Goal: Task Accomplishment & Management: Use online tool/utility

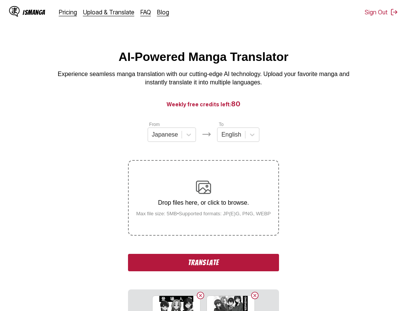
click at [248, 263] on button "Translate" at bounding box center [203, 262] width 151 height 17
click at [243, 255] on button "Translate" at bounding box center [203, 262] width 151 height 17
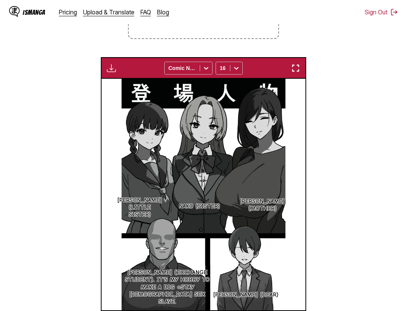
scroll to position [119, 0]
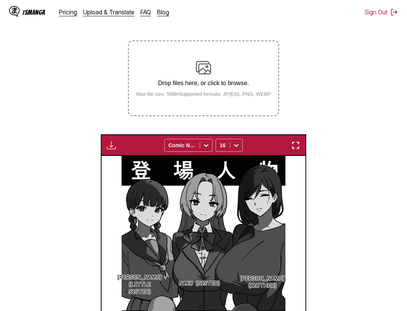
click at [300, 146] on img "button" at bounding box center [295, 145] width 9 height 9
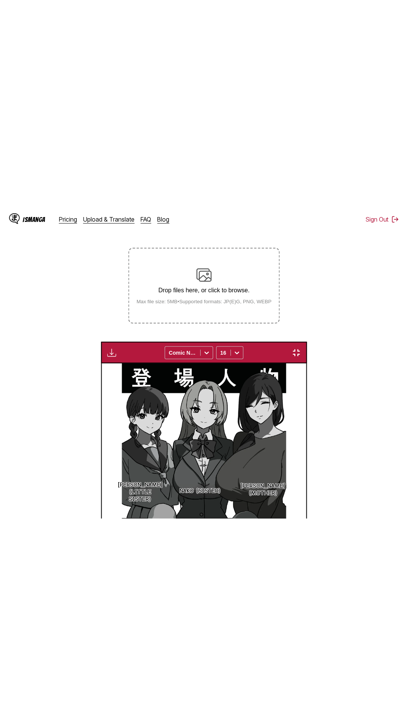
scroll to position [48, 0]
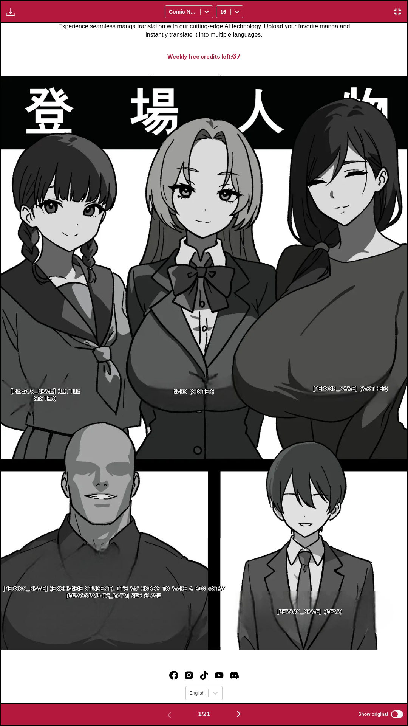
click at [320, 8] on div "Download Panel Download All Comic Neue 16" at bounding box center [204, 11] width 408 height 23
click at [307, 26] on div "Haruko (mother) Nako (Sister) Aki (Little sister) Yuuto (Dear) Bob (exchange st…" at bounding box center [204, 363] width 407 height 680
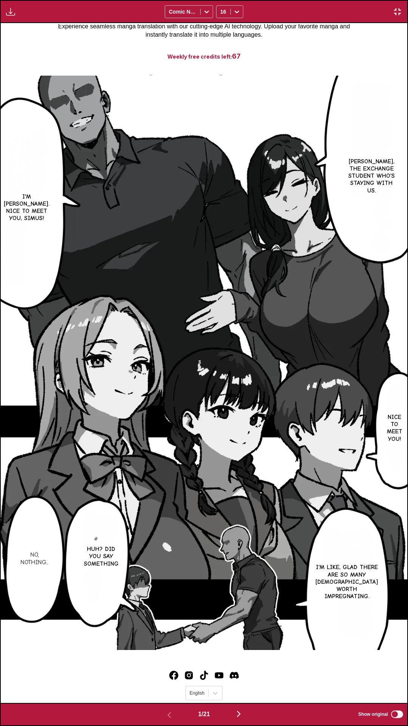
scroll to position [0, 0]
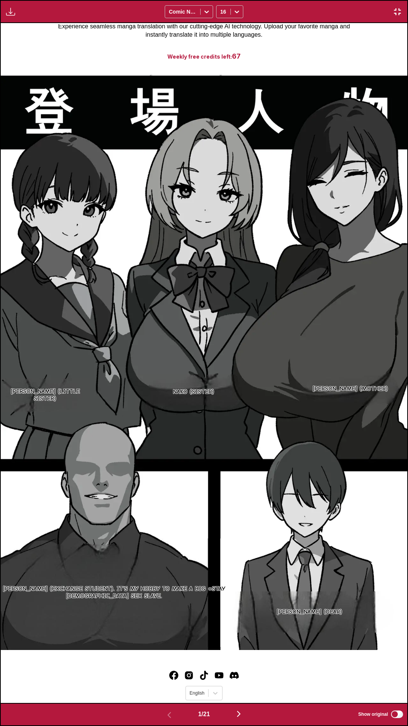
click at [312, 0] on div "Download Panel Download All Comic Neue 16" at bounding box center [204, 11] width 408 height 23
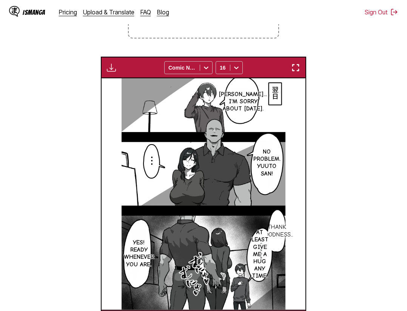
scroll to position [289, 0]
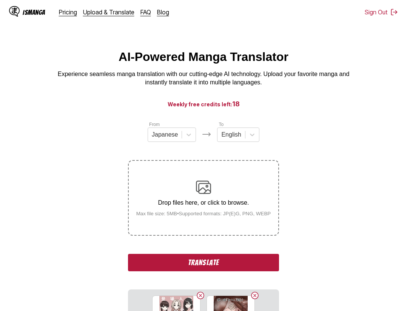
click at [259, 262] on button "Translate" at bounding box center [203, 262] width 151 height 17
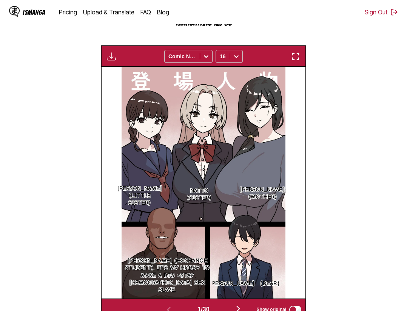
scroll to position [197, 0]
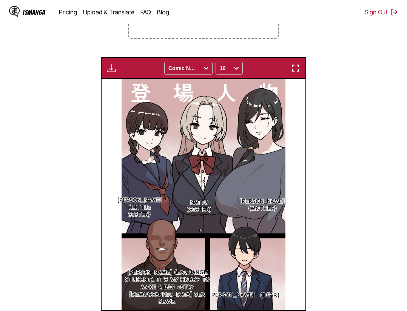
click at [363, 134] on section "From Japanese To English Drop files here, or click to browse. Max file size: 5M…" at bounding box center [203, 127] width 395 height 407
click at [296, 69] on img "button" at bounding box center [295, 68] width 9 height 9
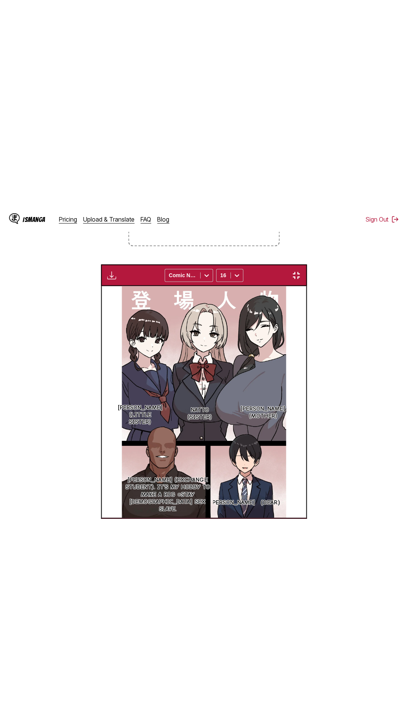
scroll to position [48, 0]
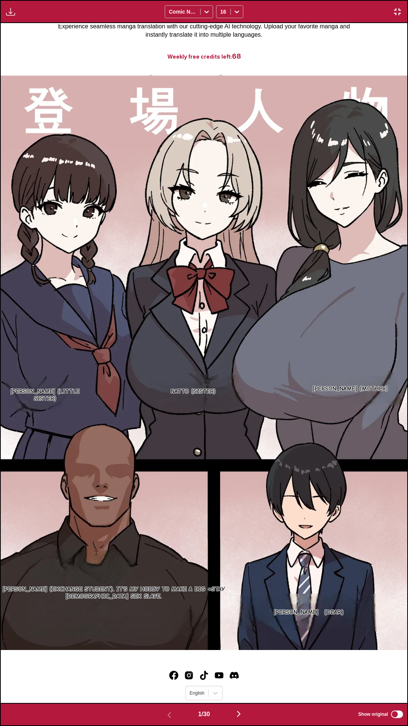
click at [286, 40] on div "Haruko (mother) Natto (sister) Aki (Little sister) Yuuto （Dear） Bob (exchange s…" at bounding box center [204, 363] width 407 height 680
click at [242, 35] on div "Haruko (mother) Natto (sister) Aki (Little sister) Yuuto （Dear） Bob (exchange s…" at bounding box center [204, 363] width 407 height 680
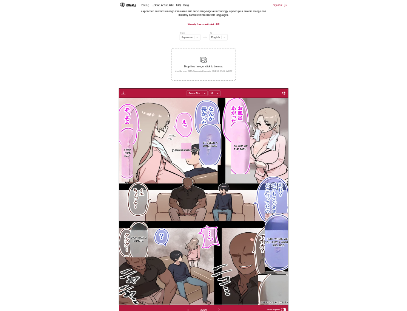
scroll to position [0, 0]
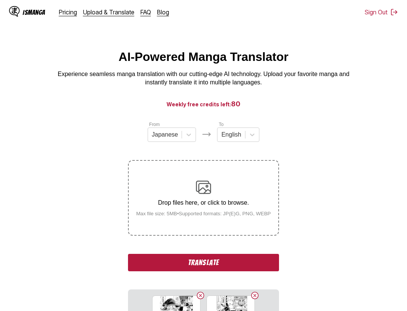
click at [237, 268] on button "Translate" at bounding box center [203, 262] width 151 height 17
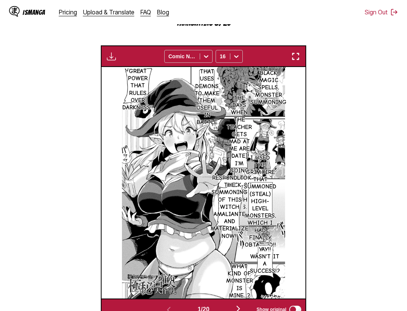
scroll to position [197, 0]
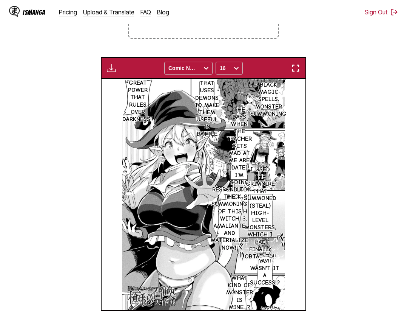
click at [296, 73] on img "button" at bounding box center [295, 68] width 9 height 9
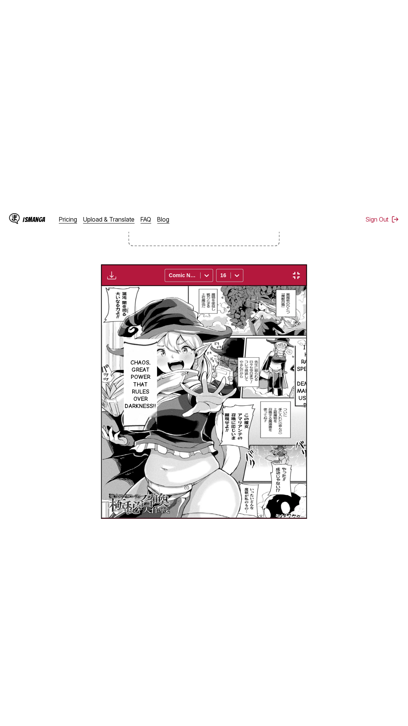
scroll to position [48, 0]
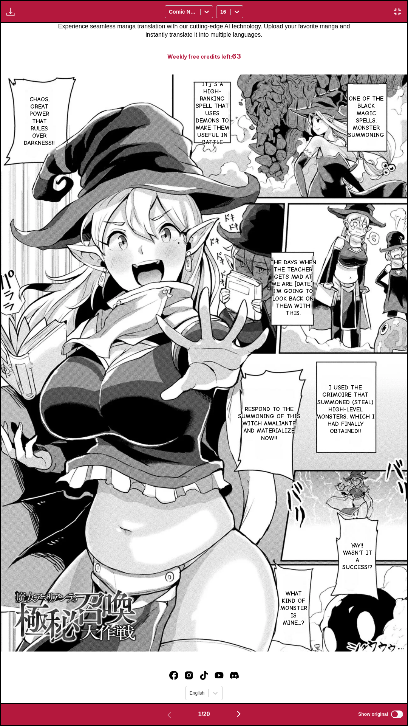
click at [329, 54] on div "One of the Black Magic spells, Monster Summoning It」s a high-ranking spell that…" at bounding box center [204, 363] width 407 height 680
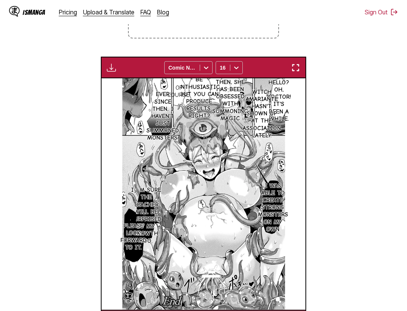
scroll to position [274, 0]
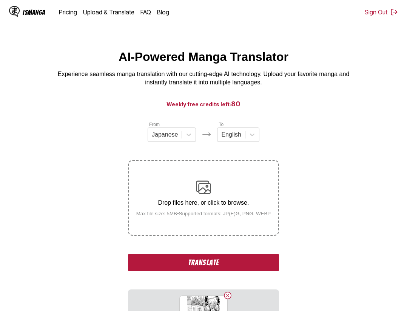
click at [212, 257] on button "Translate" at bounding box center [203, 262] width 151 height 17
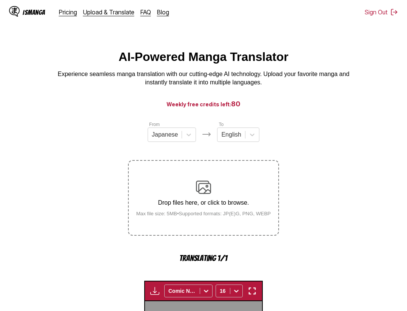
scroll to position [233, 0]
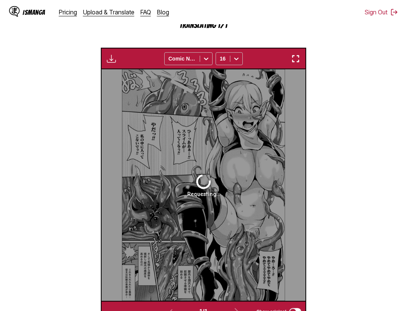
click at [297, 63] on img "button" at bounding box center [295, 58] width 9 height 9
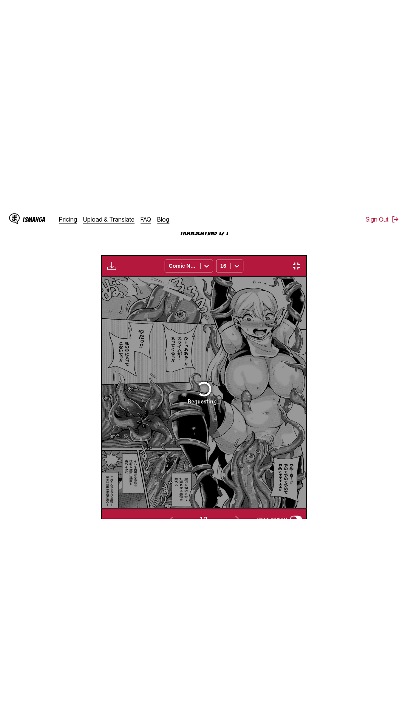
scroll to position [48, 0]
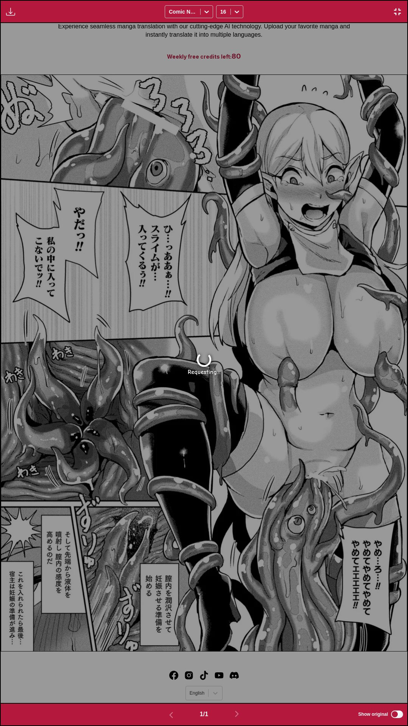
click at [320, 0] on div "Waiting for translations to be done... Comic Neue 16" at bounding box center [204, 11] width 408 height 23
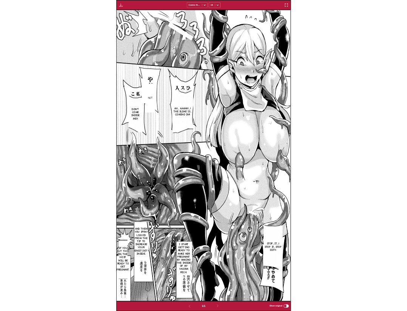
scroll to position [197, 0]
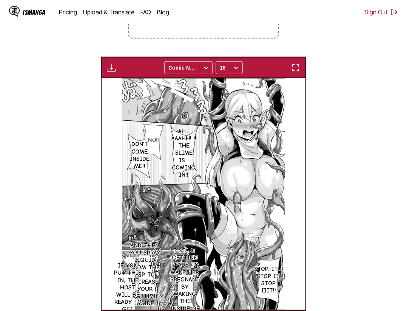
click at [300, 67] on img "button" at bounding box center [295, 67] width 9 height 9
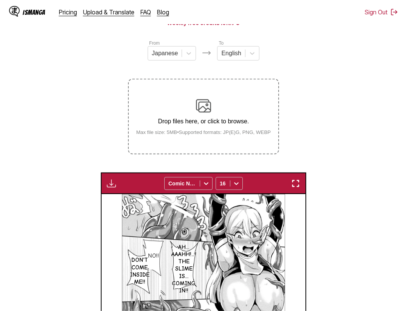
scroll to position [43, 0]
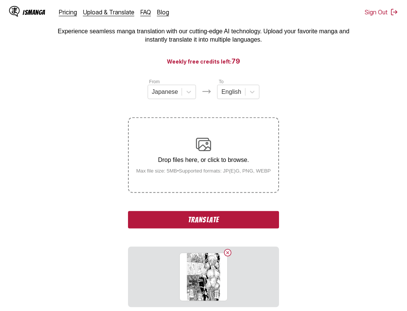
click at [231, 220] on button "Translate" at bounding box center [203, 219] width 151 height 17
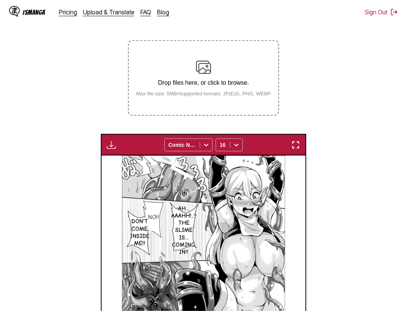
scroll to position [81, 0]
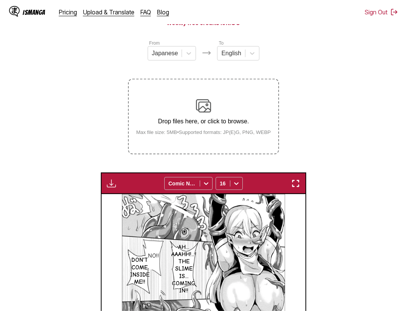
click at [302, 186] on button "button" at bounding box center [296, 183] width 14 height 10
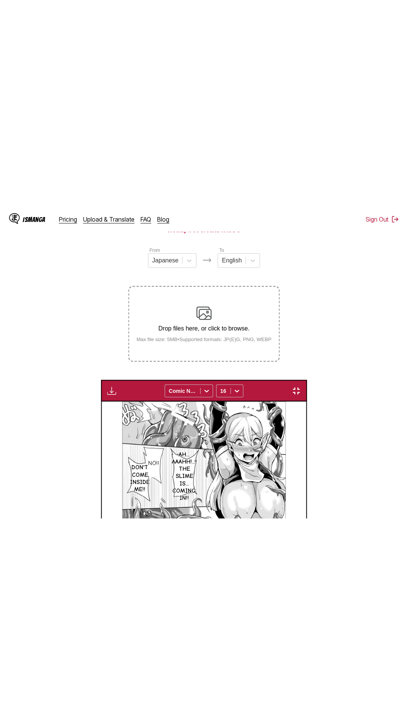
scroll to position [48, 0]
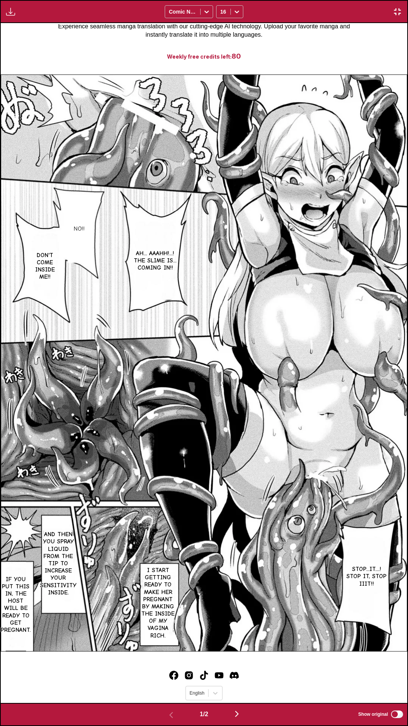
click at [247, 310] on button "button" at bounding box center [236, 714] width 45 height 11
click at [315, 34] on div "No!! Ah... Aaahh!...! The slime is... coming in!! Don't come inside me!! Stop..…" at bounding box center [204, 363] width 407 height 680
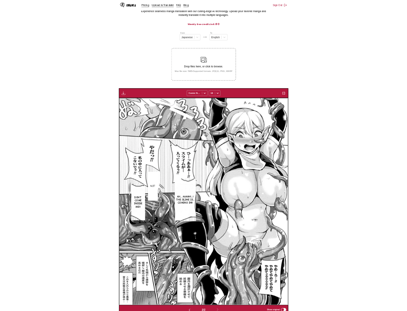
scroll to position [0, 204]
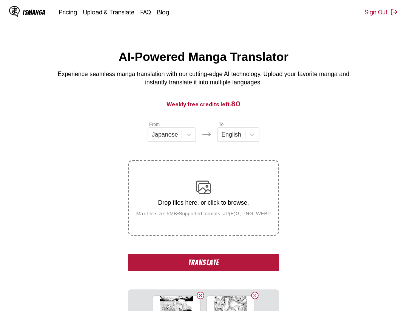
click at [239, 265] on button "Translate" at bounding box center [203, 262] width 151 height 17
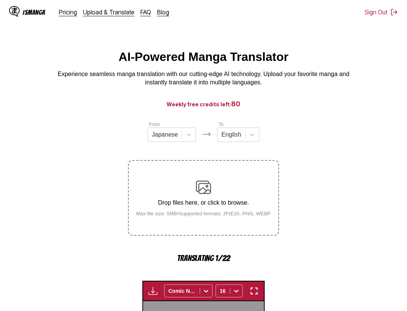
scroll to position [235, 0]
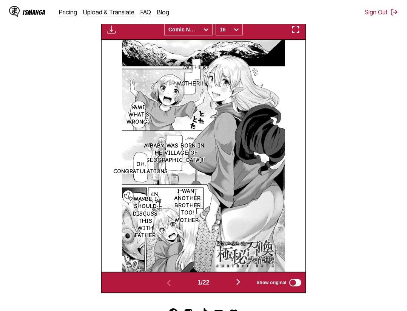
click at [301, 33] on img "button" at bounding box center [295, 29] width 9 height 9
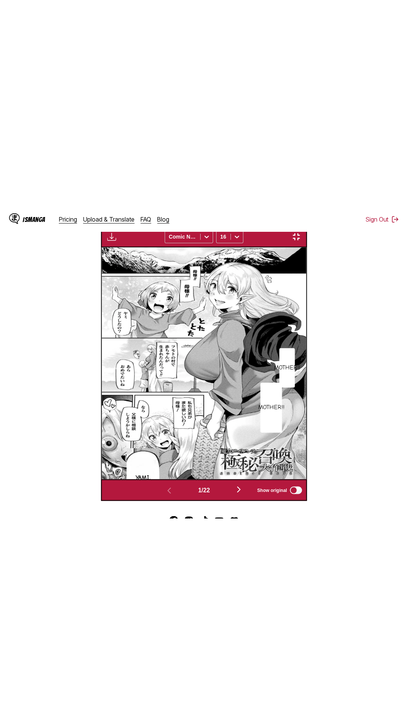
scroll to position [48, 0]
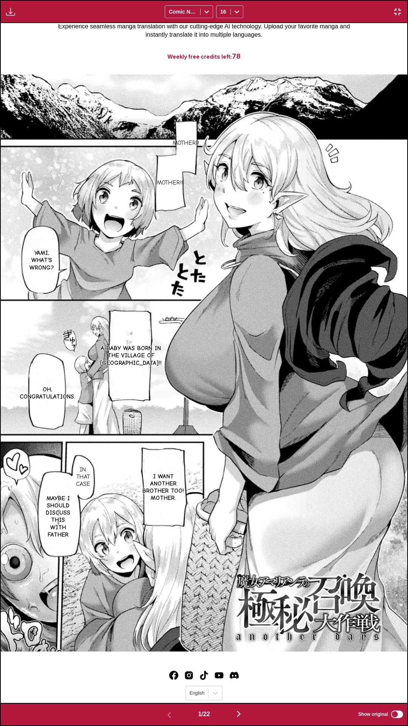
click at [95, 40] on div "Mother!! Mother!! [PERSON_NAME], what's wrong? A baby was born in the village o…" at bounding box center [204, 363] width 407 height 680
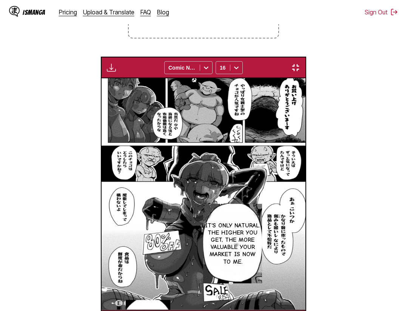
scroll to position [0, 4290]
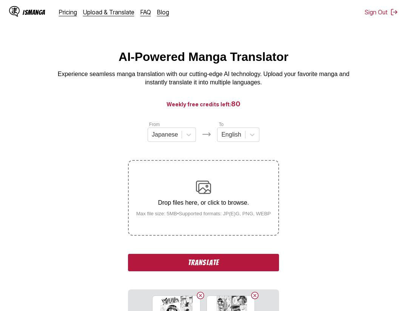
click at [213, 264] on button "Translate" at bounding box center [203, 262] width 151 height 17
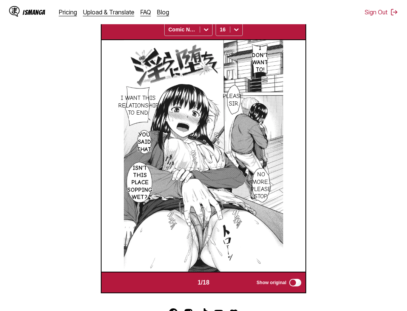
scroll to position [119, 0]
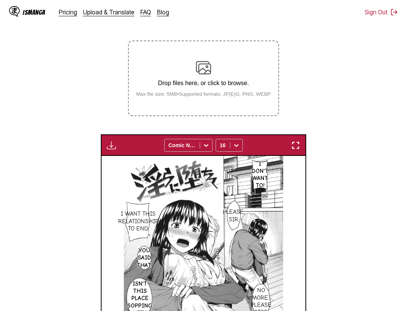
click at [295, 149] on img "button" at bounding box center [295, 145] width 9 height 9
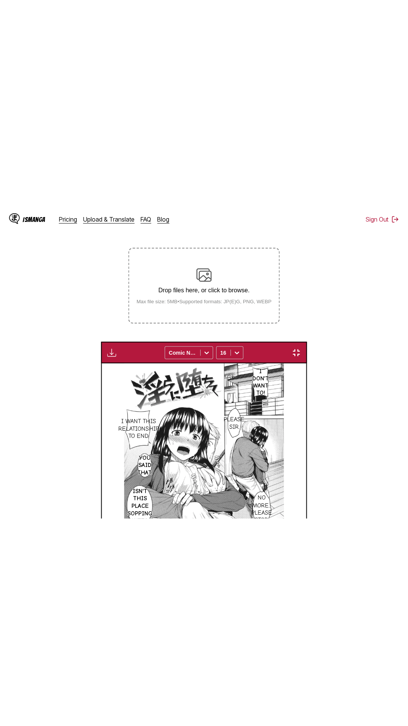
scroll to position [48, 0]
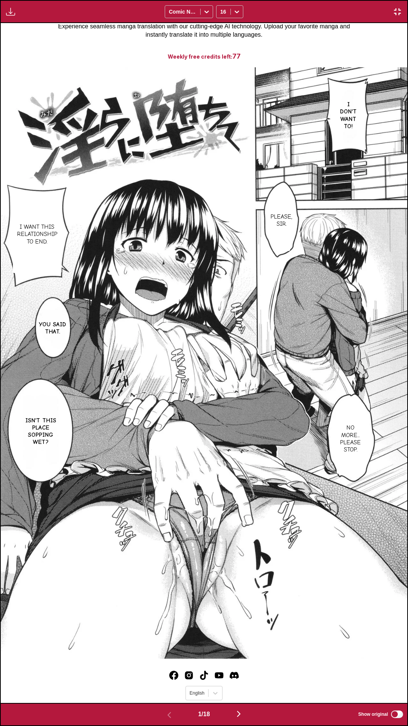
click at [336, 12] on div "Download Panel Download All Comic Neue 16" at bounding box center [204, 11] width 408 height 23
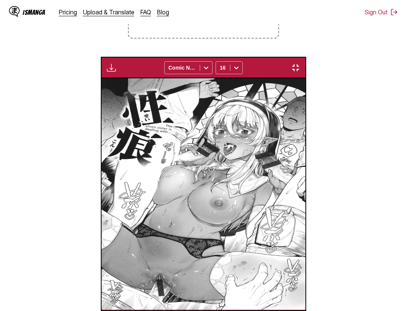
scroll to position [0, 3473]
